Goal: Task Accomplishment & Management: Use online tool/utility

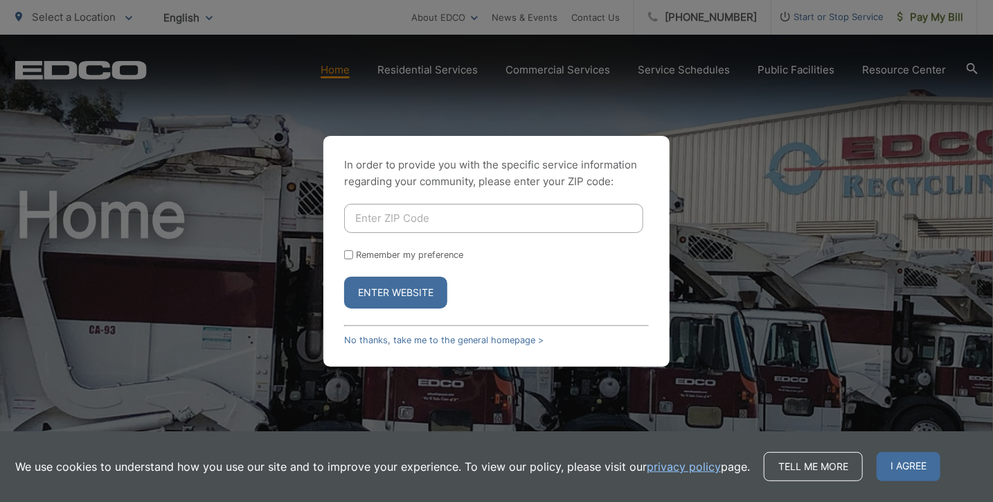
click at [438, 216] on input "Enter ZIP Code" at bounding box center [493, 218] width 299 height 29
type input "91945"
click at [387, 286] on button "Enter Website" at bounding box center [395, 292] width 103 height 32
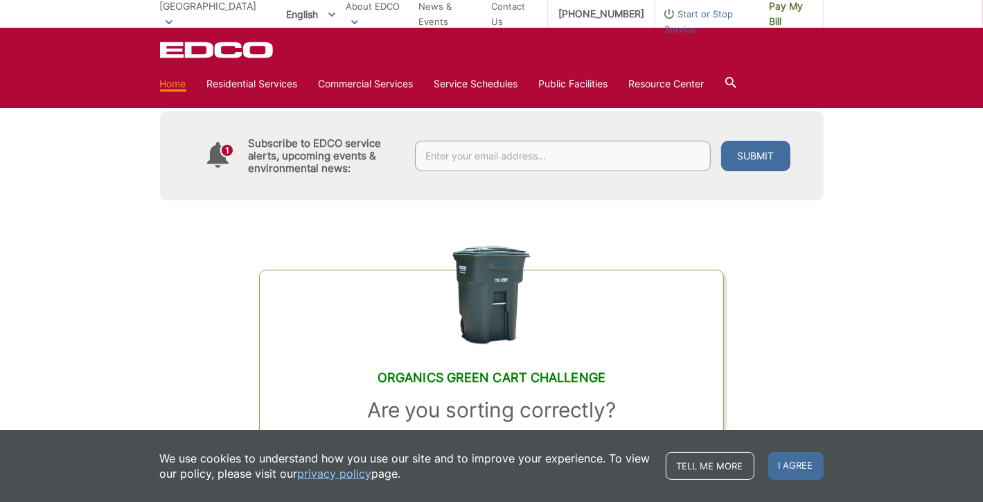
scroll to position [650, 0]
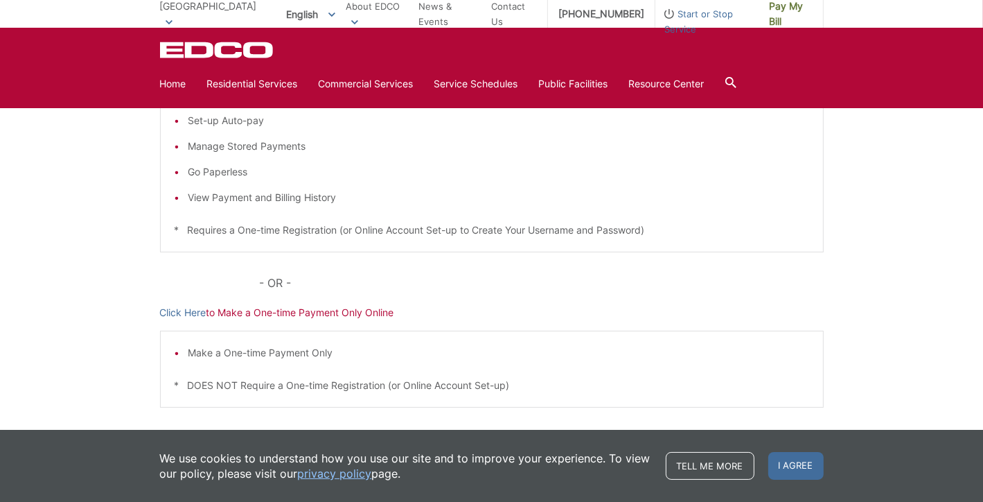
scroll to position [261, 0]
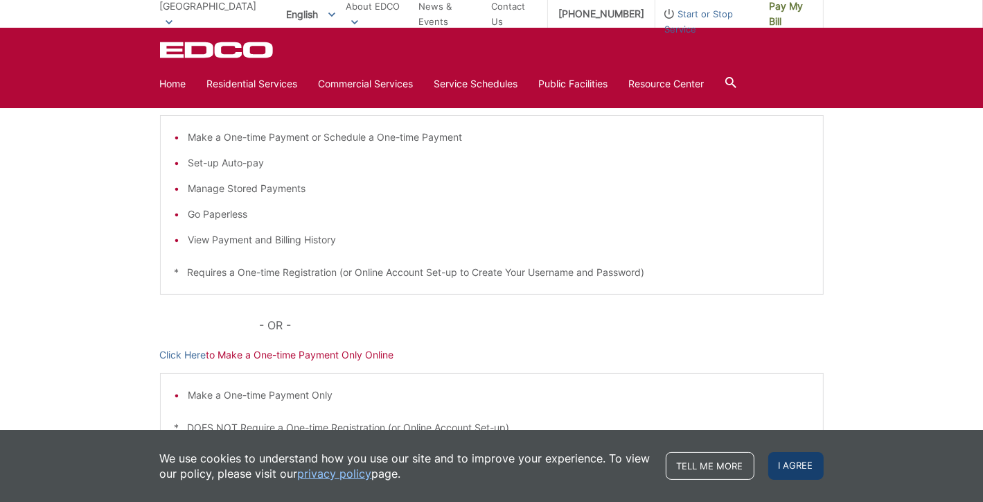
click at [824, 462] on span "I agree" at bounding box center [795, 466] width 55 height 28
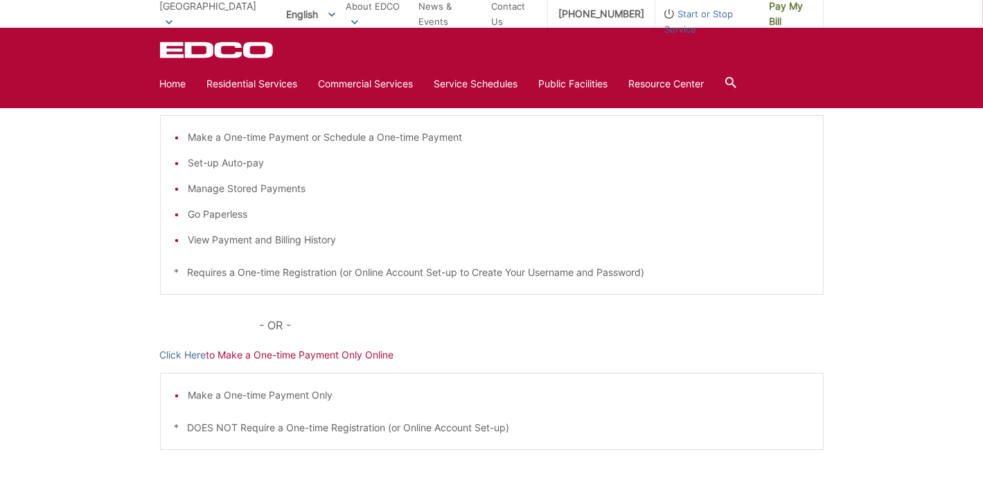
click at [160, 105] on link "Click Here" at bounding box center [183, 96] width 46 height 15
